Goal: Information Seeking & Learning: Learn about a topic

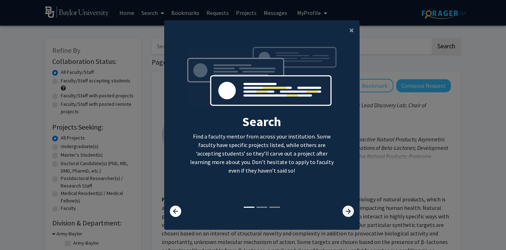
click at [348, 212] on icon at bounding box center [348, 211] width 11 height 11
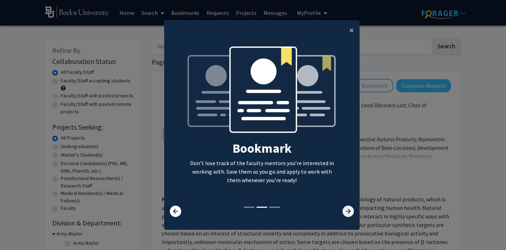
click at [348, 212] on icon at bounding box center [348, 211] width 11 height 11
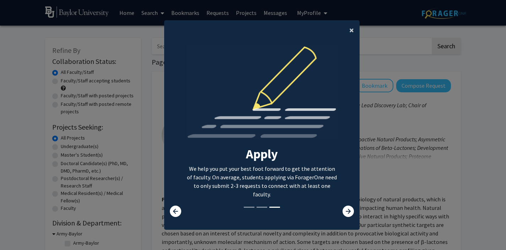
click at [353, 31] on span "×" at bounding box center [351, 30] width 5 height 11
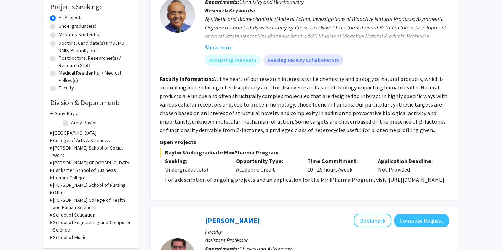
scroll to position [120, 0]
click at [59, 26] on label "Undergraduate(s)" at bounding box center [78, 26] width 38 height 7
click at [59, 26] on input "Undergraduate(s)" at bounding box center [61, 25] width 5 height 5
radio input "true"
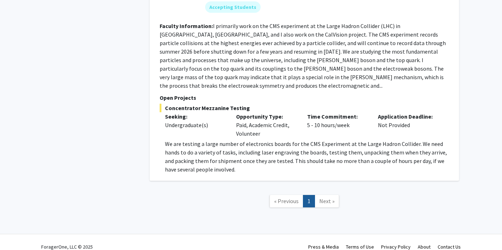
scroll to position [688, 0]
click at [329, 197] on span "Next »" at bounding box center [326, 200] width 15 height 7
click at [290, 197] on span "« Previous" at bounding box center [286, 200] width 25 height 7
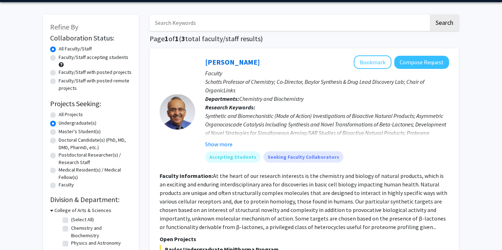
scroll to position [0, 0]
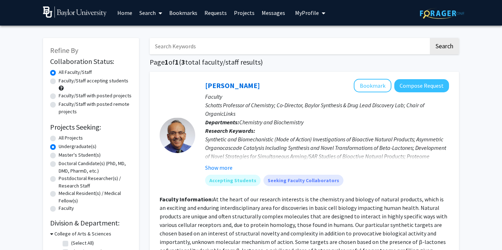
click at [59, 138] on label "All Projects" at bounding box center [71, 137] width 24 height 7
click at [59, 138] on input "All Projects" at bounding box center [61, 136] width 5 height 5
radio input "true"
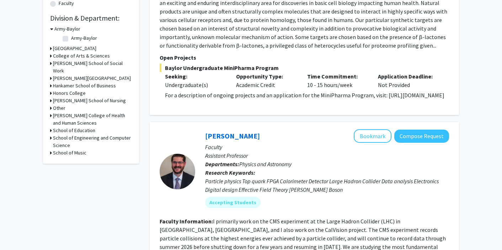
scroll to position [207, 0]
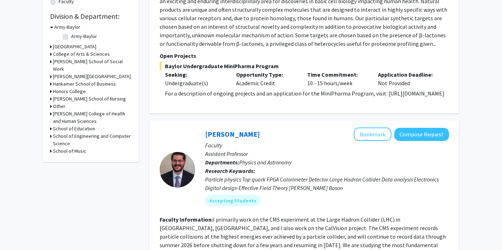
click at [50, 118] on icon at bounding box center [51, 113] width 2 height 7
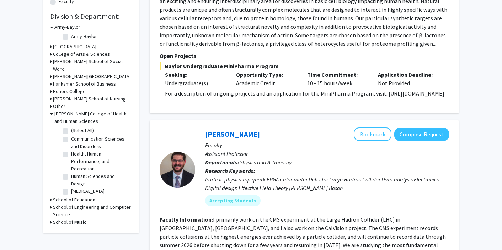
click at [81, 125] on h3 "[PERSON_NAME] College of Health and Human Sciences" at bounding box center [92, 117] width 77 height 15
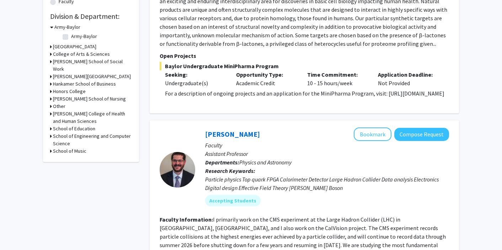
click at [69, 121] on h3 "[PERSON_NAME] College of Health and Human Sciences" at bounding box center [92, 117] width 79 height 15
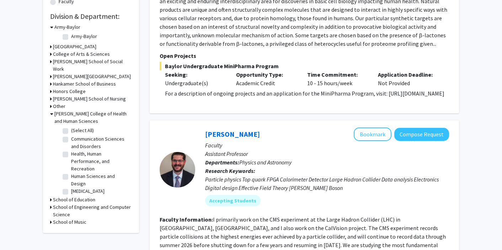
click at [92, 145] on label "Communication Sciences and Disorders" at bounding box center [100, 142] width 59 height 15
click at [76, 140] on input "Communication Sciences and Disorders" at bounding box center [73, 137] width 5 height 5
checkbox input "true"
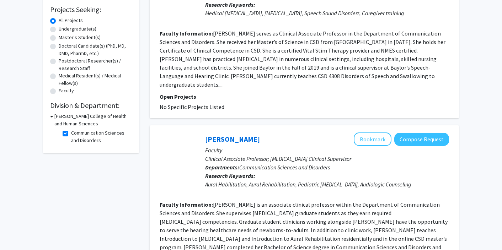
scroll to position [118, 0]
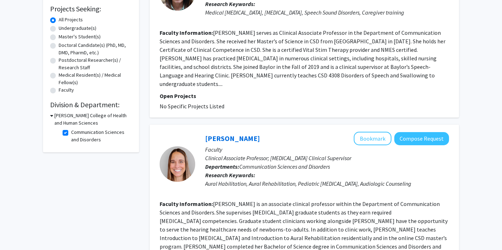
click at [71, 134] on label "Communication Sciences and Disorders" at bounding box center [100, 136] width 59 height 15
click at [71, 133] on input "Communication Sciences and Disorders" at bounding box center [73, 131] width 5 height 5
checkbox input "false"
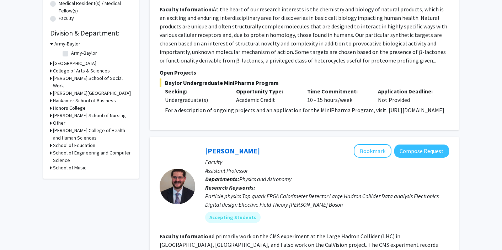
scroll to position [187, 0]
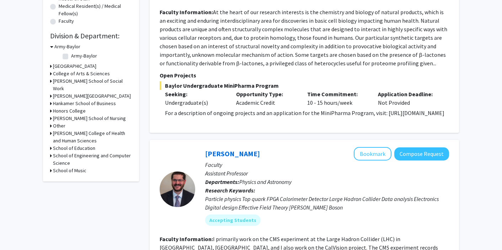
click at [65, 143] on h3 "[PERSON_NAME] College of Health and Human Sciences" at bounding box center [92, 137] width 79 height 15
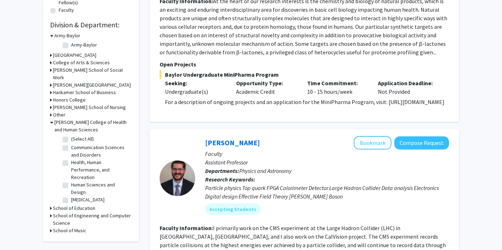
scroll to position [203, 0]
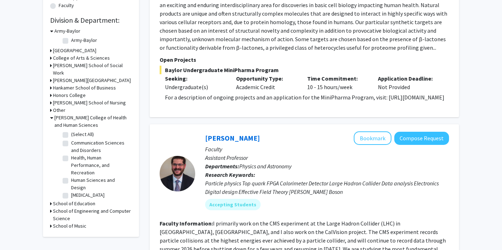
click at [80, 168] on label "Health, Human Performance, and Recreation" at bounding box center [100, 165] width 59 height 22
click at [76, 159] on input "Health, Human Performance, and Recreation" at bounding box center [73, 156] width 5 height 5
checkbox input "true"
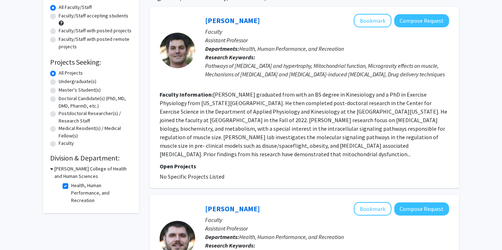
scroll to position [66, 0]
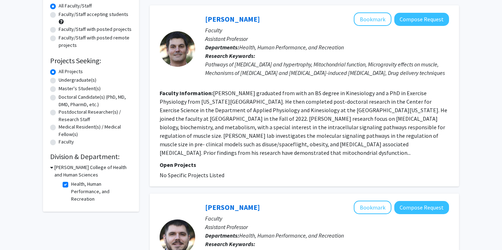
click at [71, 184] on label "Health, Human Performance, and Recreation" at bounding box center [100, 192] width 59 height 22
click at [71, 184] on input "Health, Human Performance, and Recreation" at bounding box center [73, 183] width 5 height 5
checkbox input "false"
